Goal: Transaction & Acquisition: Purchase product/service

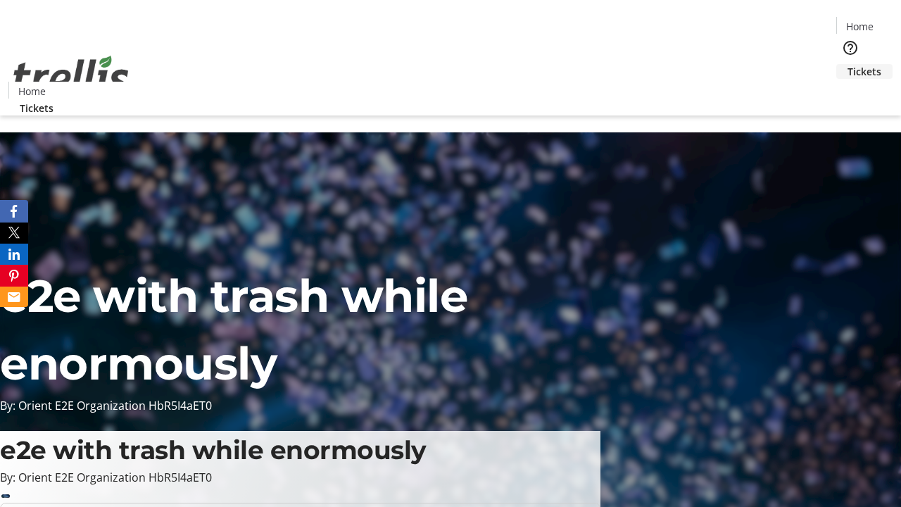
click at [847, 64] on span "Tickets" at bounding box center [864, 71] width 34 height 15
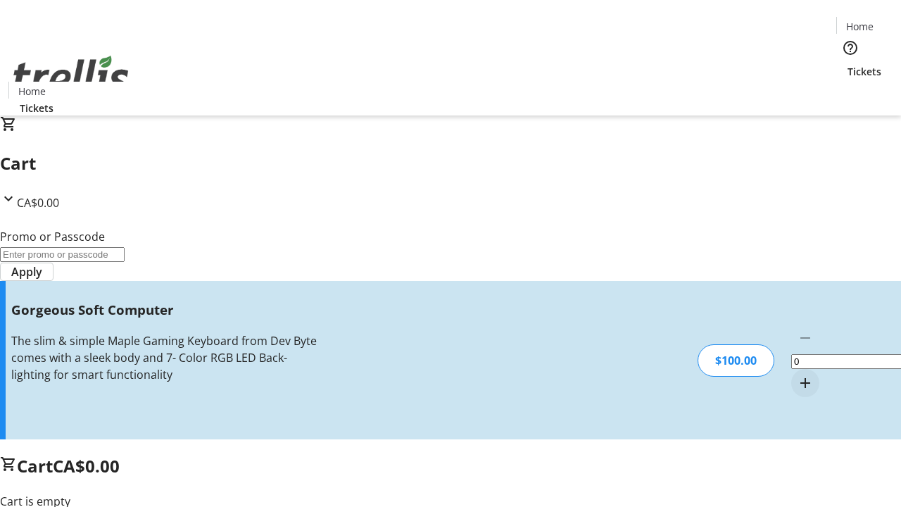
click at [797, 374] on mat-icon "Increment by one" at bounding box center [805, 382] width 17 height 17
type input "1"
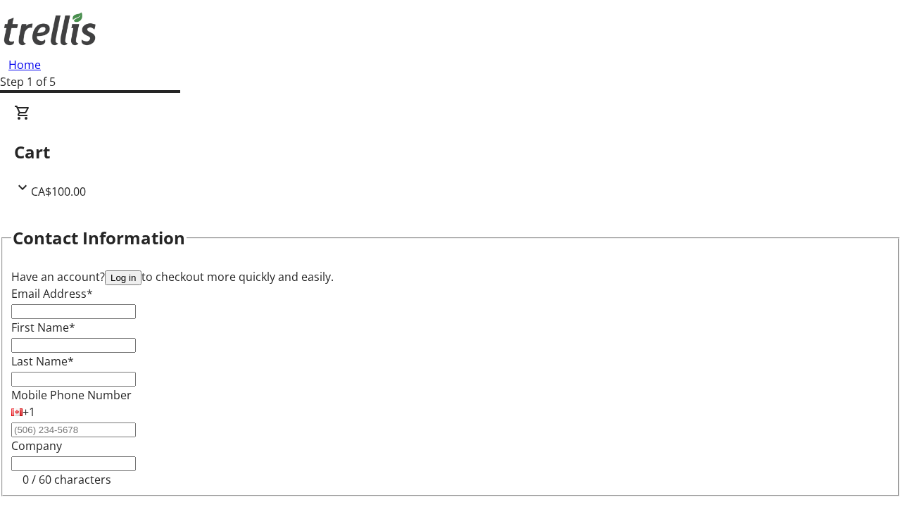
type input "FREE"
type input "[PERSON_NAME][EMAIL_ADDRESS][DOMAIN_NAME]"
type input "[PERSON_NAME]"
